Goal: Feedback & Contribution: Contribute content

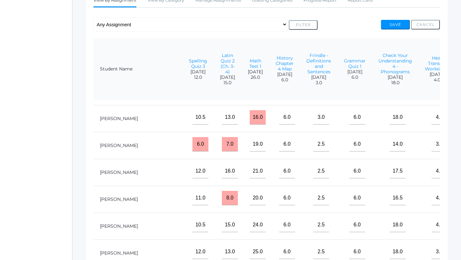
scroll to position [24, 736]
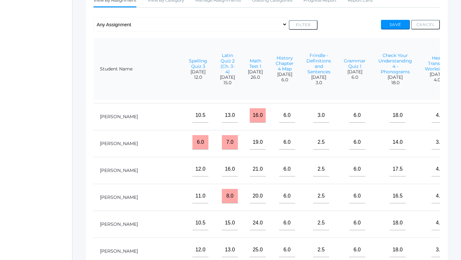
type input"] "13.5"
click at [397, 23] on button "Save" at bounding box center [395, 25] width 29 height 10
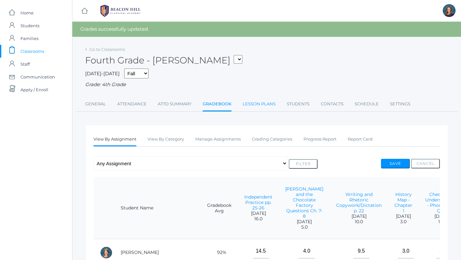
click at [248, 104] on link "Lesson Plans" at bounding box center [259, 104] width 33 height 13
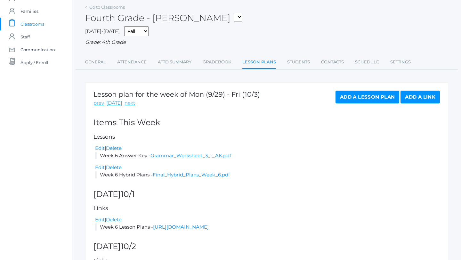
scroll to position [86, 0]
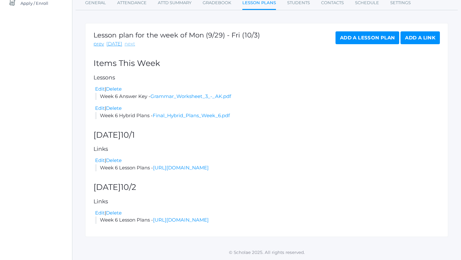
click at [128, 43] on link "next" at bounding box center [129, 43] width 11 height 7
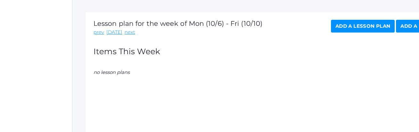
scroll to position [102, 0]
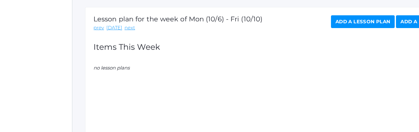
click at [353, 22] on link "Add a Lesson Plan" at bounding box center [363, 21] width 64 height 13
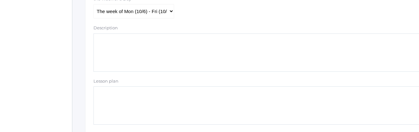
scroll to position [180, 0]
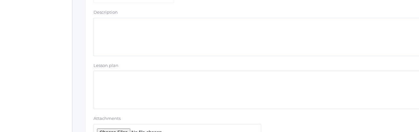
click at [116, 29] on textarea "Description" at bounding box center [264, 37] width 342 height 38
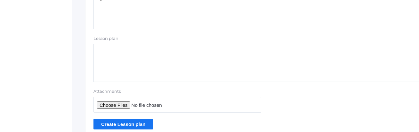
scroll to position [236, 0]
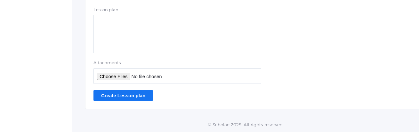
type textarea "Hybrid Plans Week 7"
type input "C:\fakepath\Final Hybrid Plans Week 7.pdf"
click at [125, 95] on input "Create Lesson plan" at bounding box center [123, 96] width 60 height 11
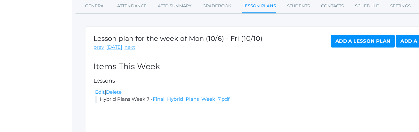
scroll to position [96, 0]
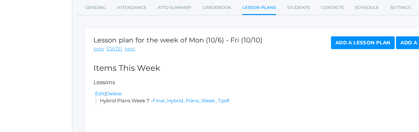
click at [367, 43] on link "Add a Lesson Plan" at bounding box center [363, 42] width 64 height 13
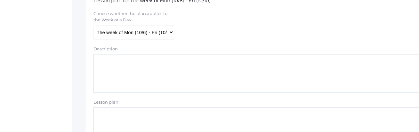
scroll to position [171, 0]
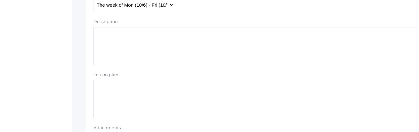
click at [112, 91] on textarea "Lesson plan" at bounding box center [264, 99] width 342 height 38
click at [106, 42] on textarea "Description" at bounding box center [264, 46] width 342 height 38
click at [97, 33] on textarea "Answer Keys" at bounding box center [264, 46] width 342 height 38
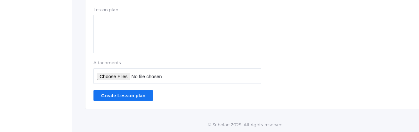
type textarea "Week 7 Answer Keys"
type input "C:\fakepath\Week 7 Answer Keys.pdf"
click at [128, 97] on input "Create Lesson plan" at bounding box center [123, 96] width 60 height 11
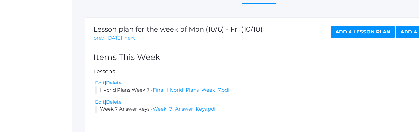
scroll to position [107, 0]
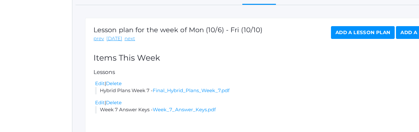
click at [408, 33] on link "Add a Link" at bounding box center [415, 32] width 39 height 13
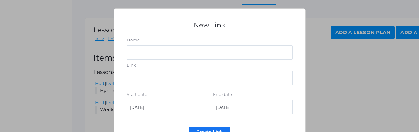
click at [145, 81] on input "Link" at bounding box center [210, 78] width 166 height 14
paste input "[URL][DOMAIN_NAME]"
type input "[URL][DOMAIN_NAME]"
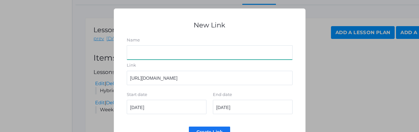
scroll to position [0, 0]
click at [146, 53] on input "Name" at bounding box center [210, 52] width 166 height 14
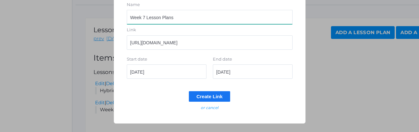
type input "Week 7 Lesson Plans"
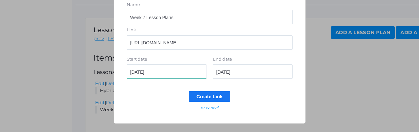
click at [161, 74] on input "[DATE]" at bounding box center [167, 72] width 80 height 14
type input "[DATE]"
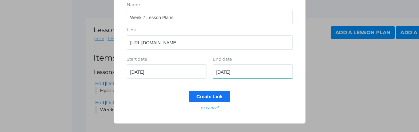
click at [249, 72] on input "[DATE]" at bounding box center [253, 72] width 80 height 14
type input "[DATE]"
click at [218, 96] on input "Create Link" at bounding box center [210, 97] width 42 height 11
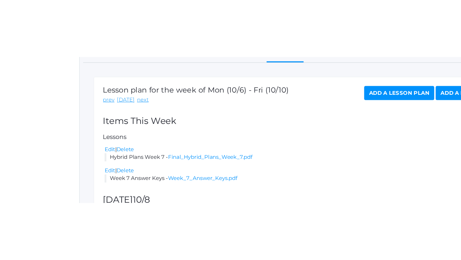
scroll to position [0, 0]
